Goal: Find specific fact: Find specific fact

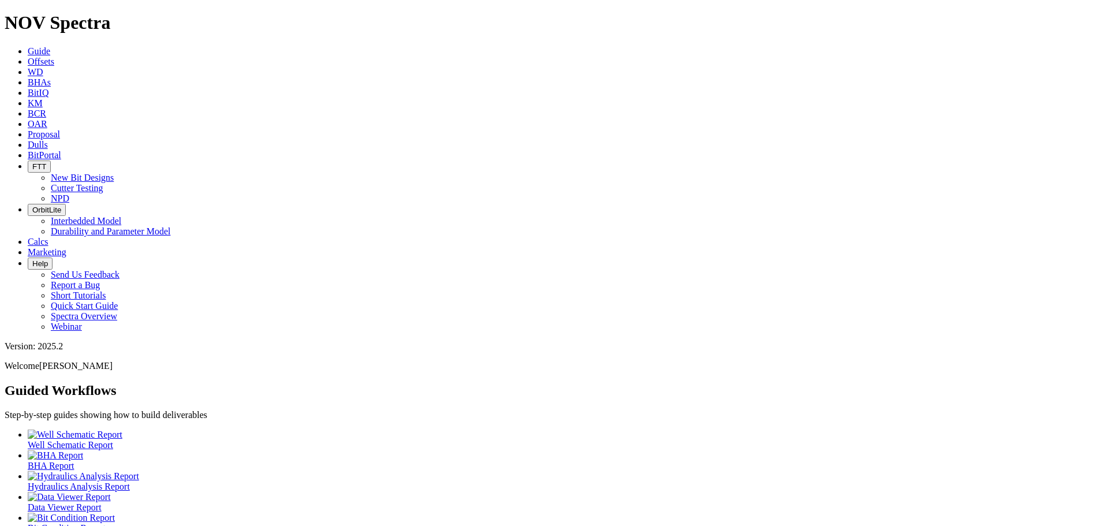
click at [48, 140] on span "Dulls" at bounding box center [38, 145] width 20 height 10
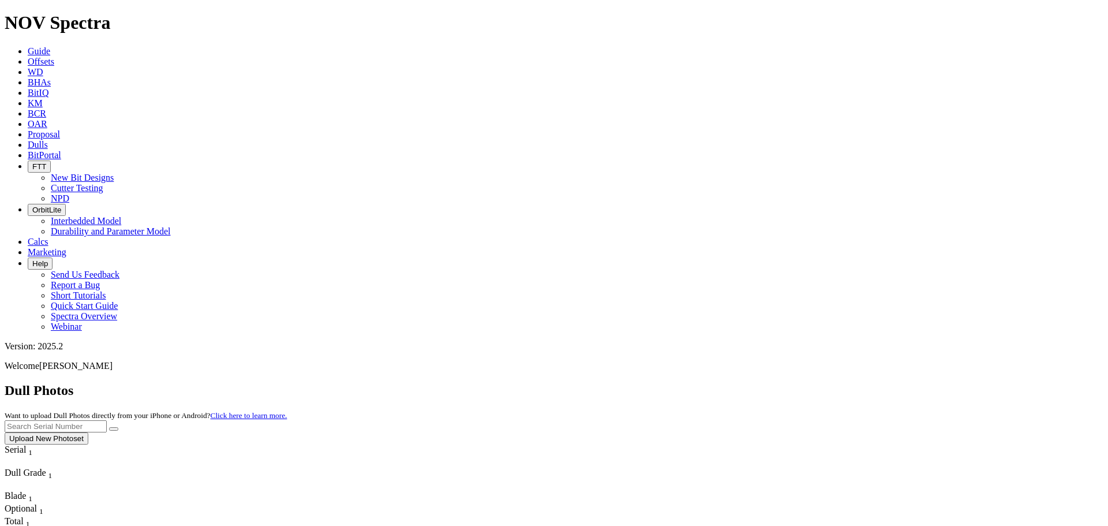
click at [107, 420] on input "text" at bounding box center [56, 426] width 102 height 12
click at [109, 427] on button "submit" at bounding box center [113, 428] width 9 height 3
type input "a318883"
click at [109, 427] on button "submit" at bounding box center [113, 428] width 9 height 3
click at [107, 420] on input "a318883" at bounding box center [56, 426] width 102 height 12
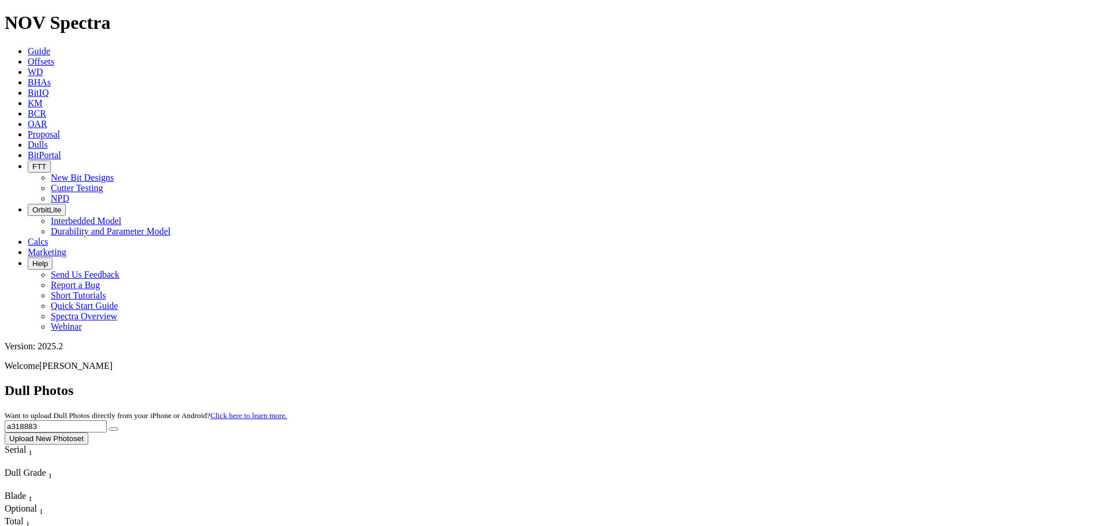
click at [107, 420] on input "a318883" at bounding box center [56, 426] width 102 height 12
